Goal: Navigation & Orientation: Go to known website

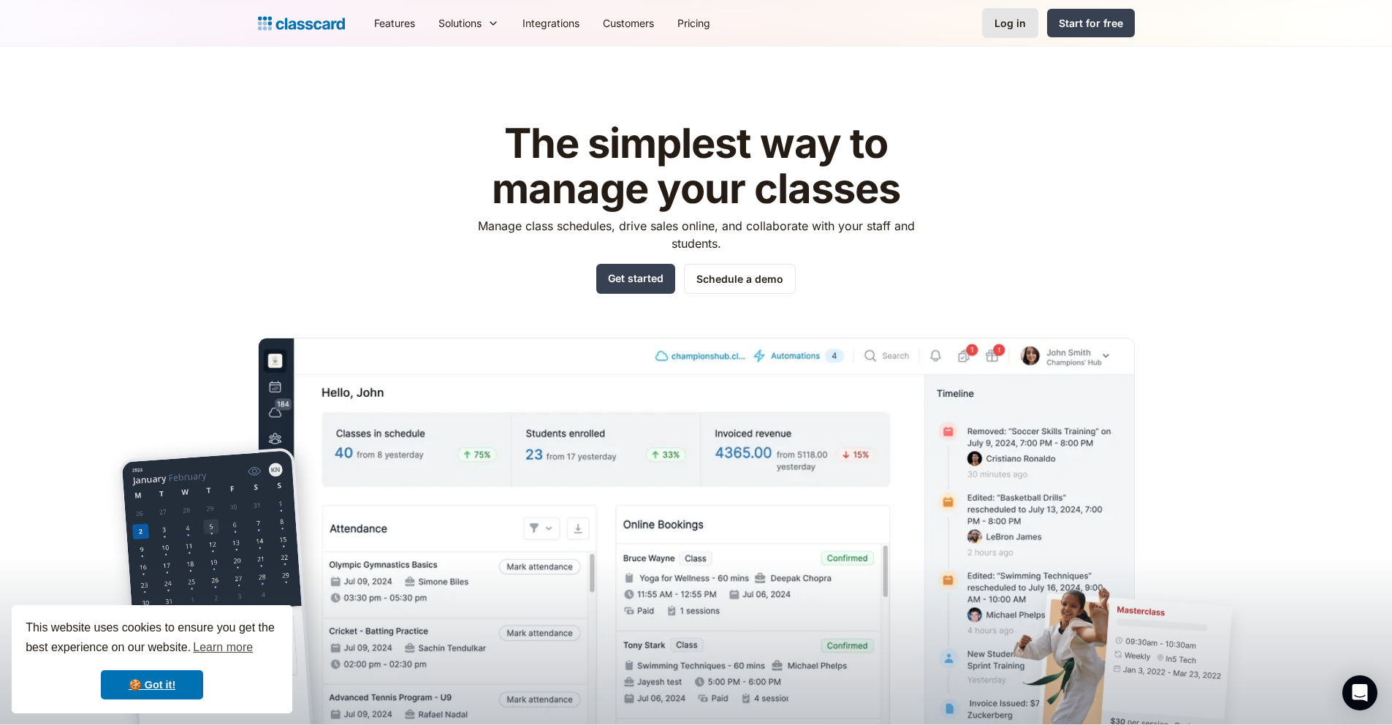
click at [1003, 34] on link "Log in" at bounding box center [1010, 23] width 56 height 30
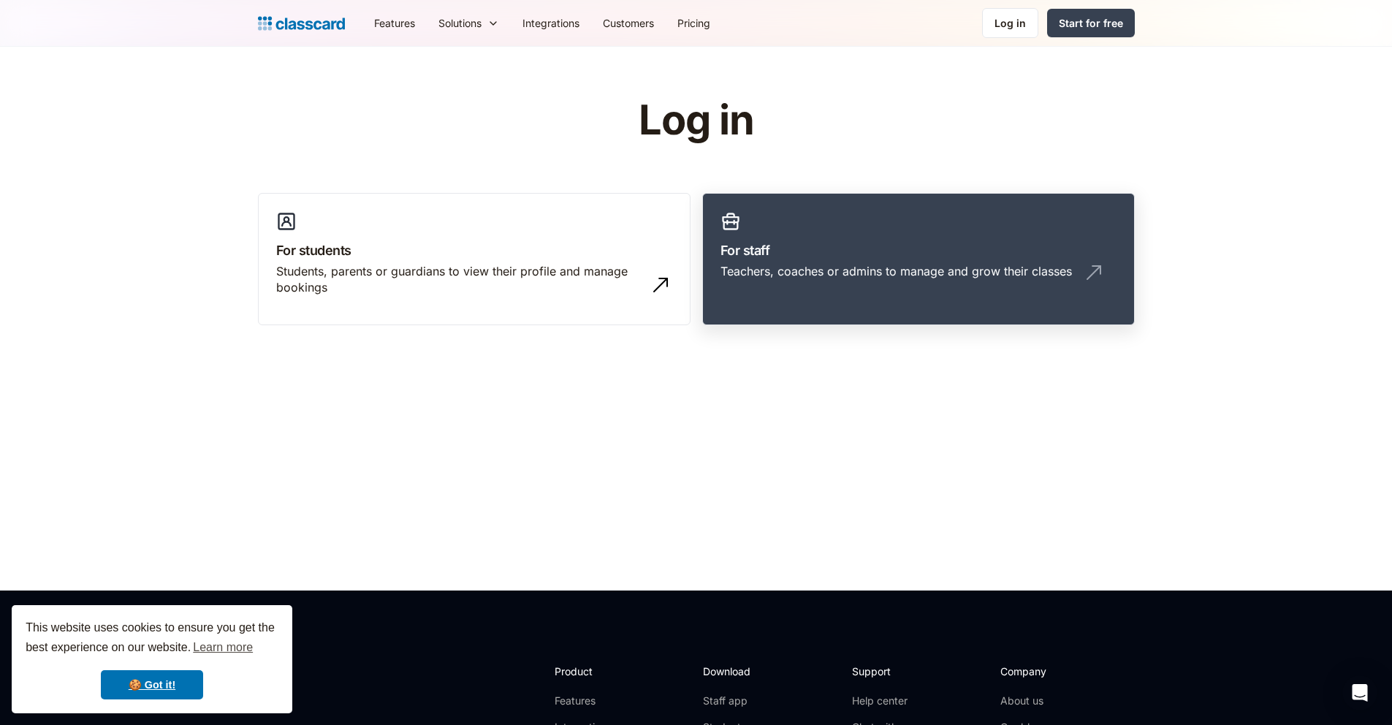
click at [784, 258] on h3 "For staff" at bounding box center [919, 250] width 396 height 20
